Goal: Check status: Check status

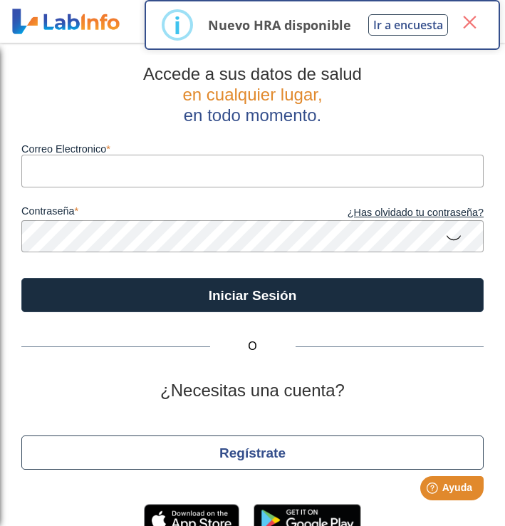
click at [483, 25] on button "×" at bounding box center [470, 22] width 26 height 26
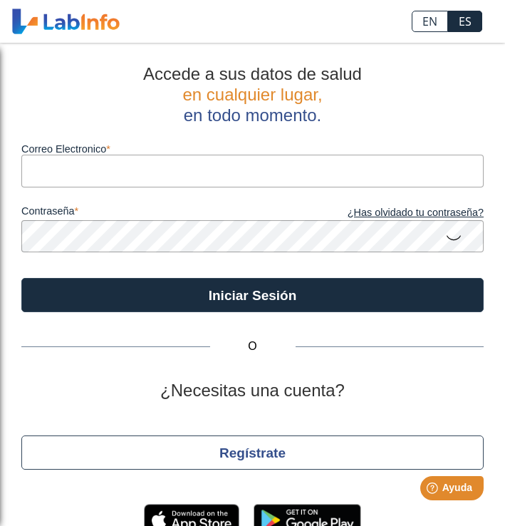
type input "[EMAIL_ADDRESS][DOMAIN_NAME]"
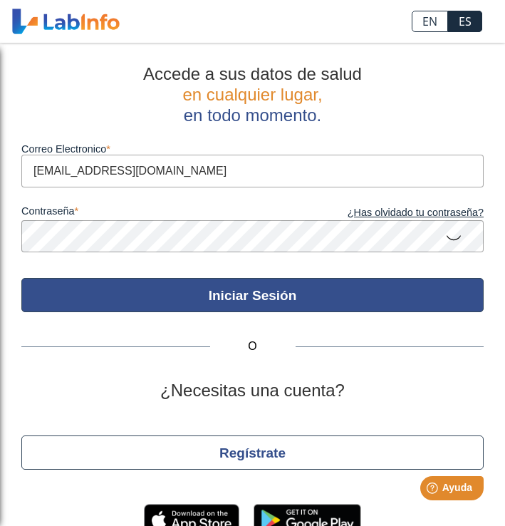
click at [261, 299] on button "Iniciar Sesión" at bounding box center [252, 295] width 463 height 34
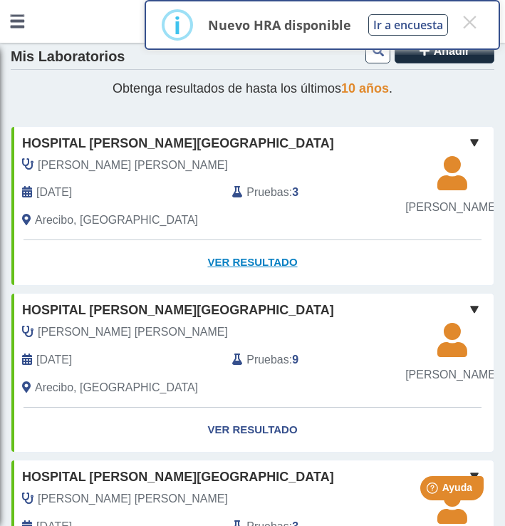
scroll to position [20, 0]
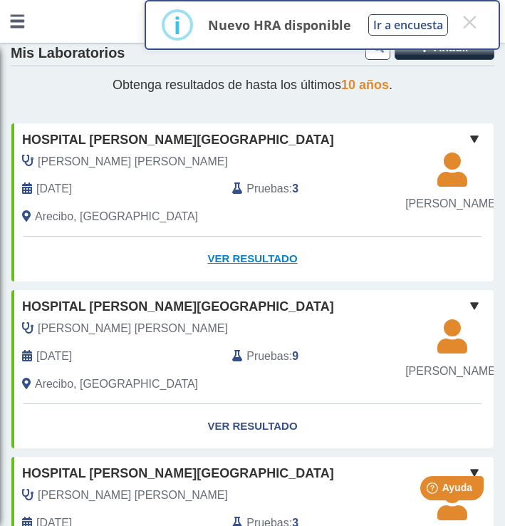
click at [249, 260] on link "Ver Resultado" at bounding box center [252, 259] width 483 height 45
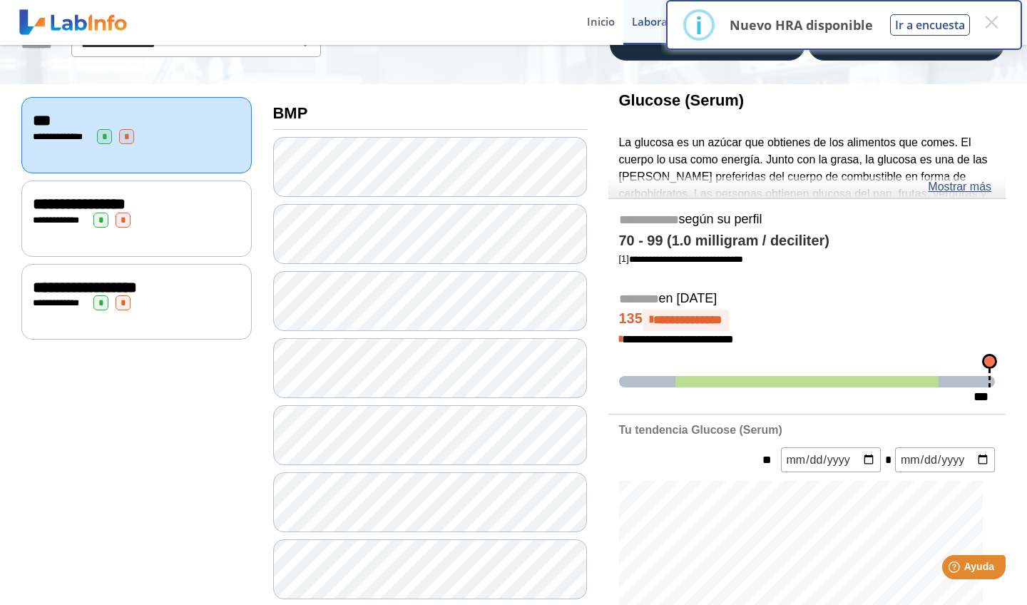
scroll to position [128, 0]
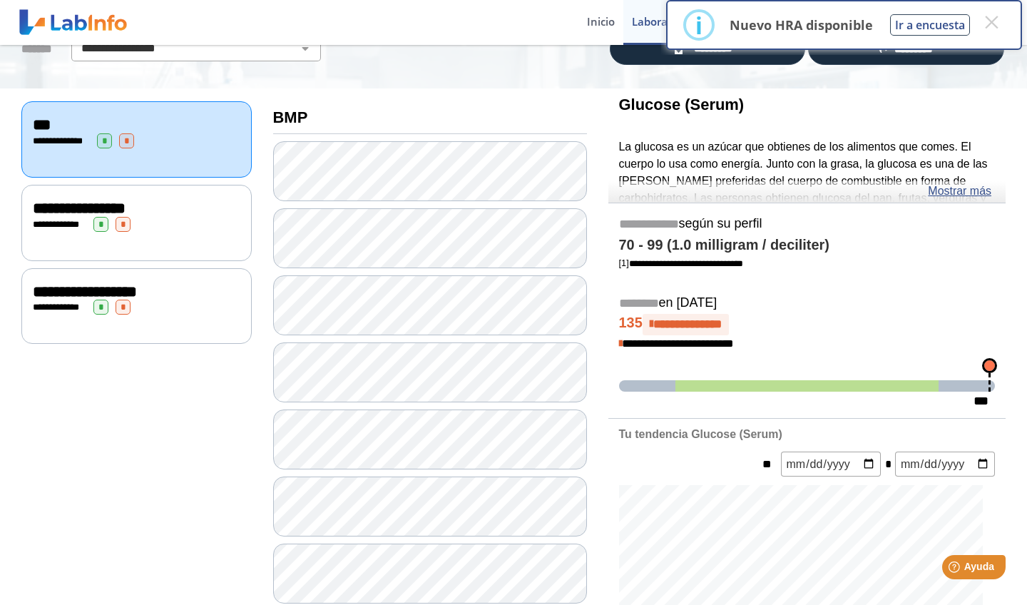
click at [199, 217] on div "**********" at bounding box center [136, 224] width 207 height 15
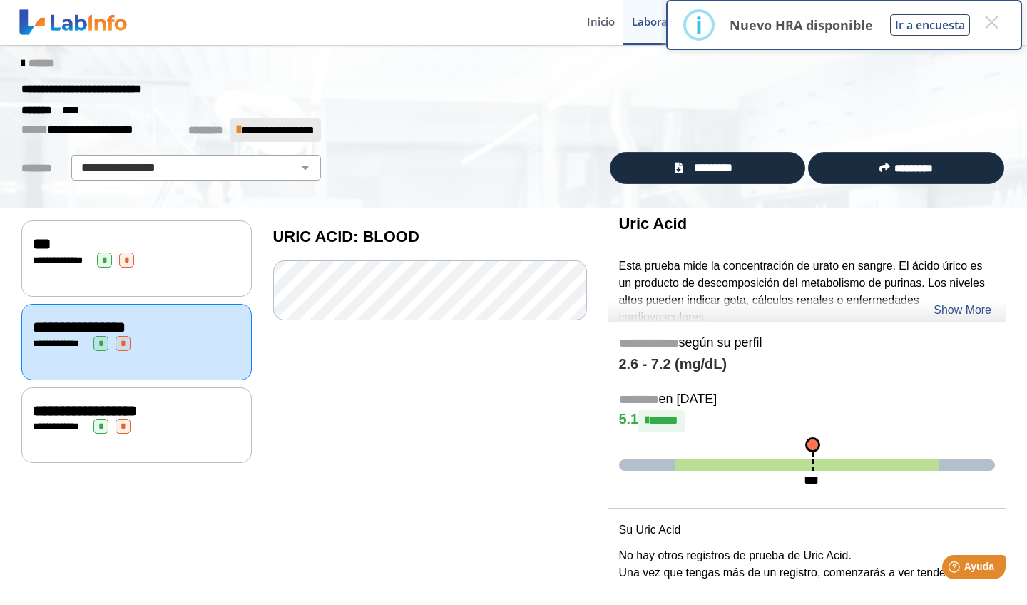
click at [24, 58] on icon at bounding box center [22, 63] width 3 height 11
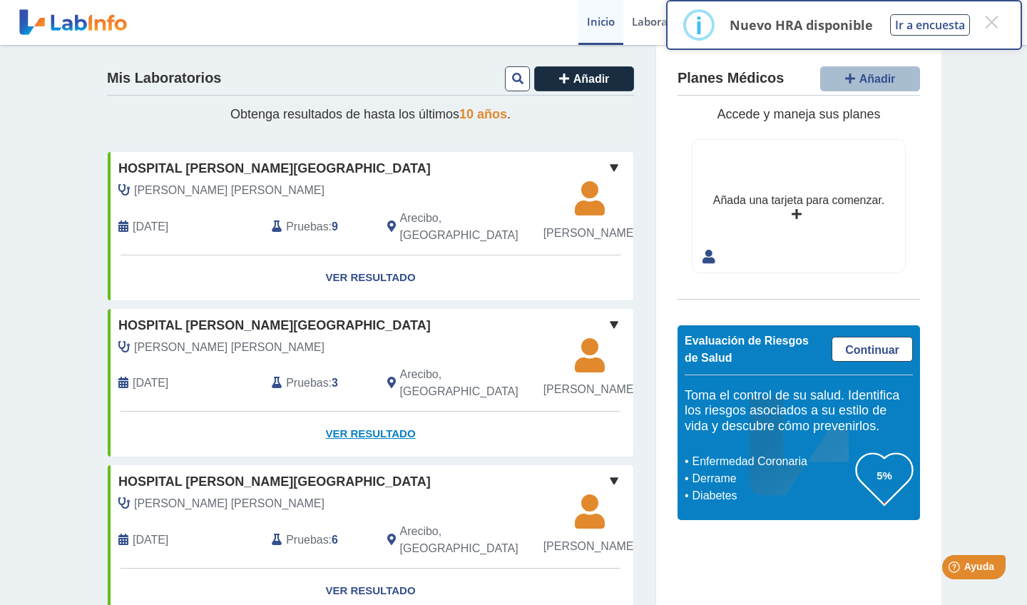
click at [364, 444] on link "Ver Resultado" at bounding box center [370, 433] width 525 height 45
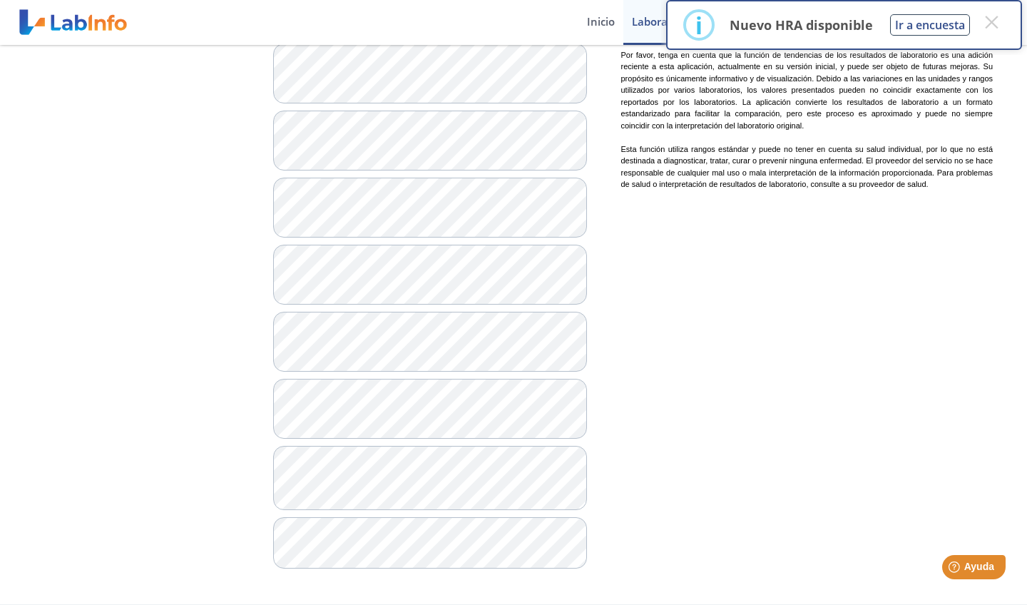
scroll to position [1028, 0]
